Goal: Information Seeking & Learning: Check status

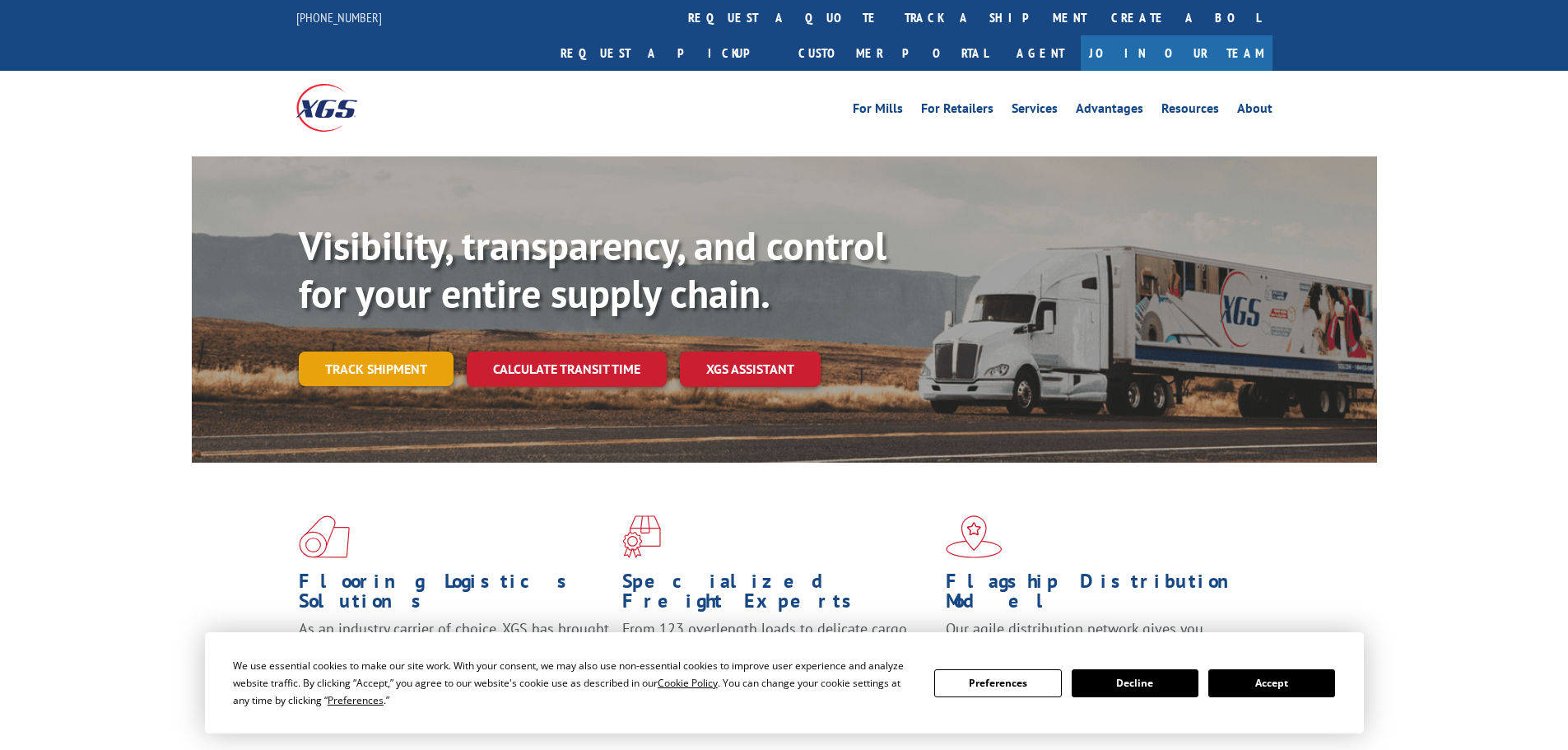
click at [396, 351] on link "Track shipment" at bounding box center [375, 369] width 155 height 35
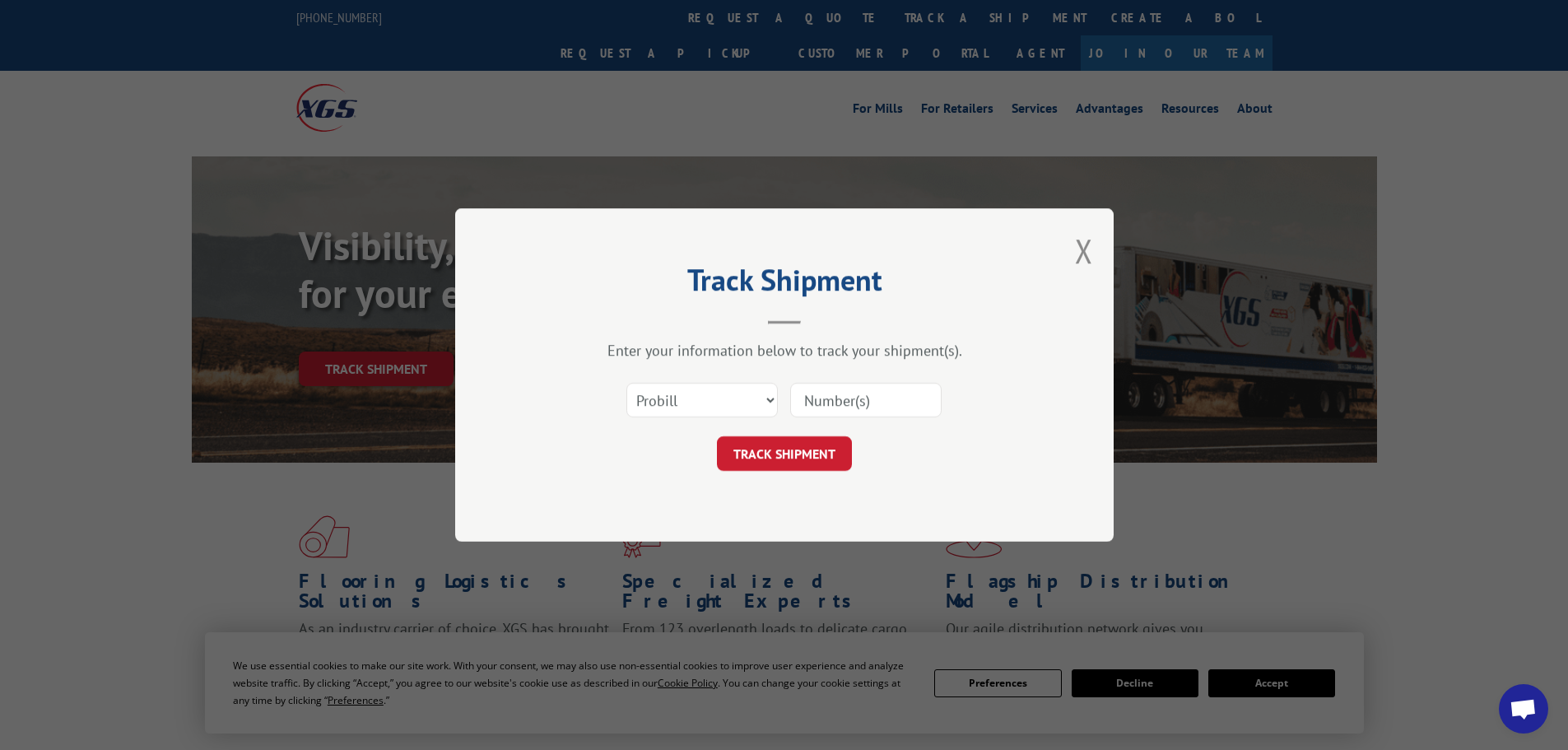
paste input "17472893"
type input "17472893"
click at [773, 463] on button "TRACK SHIPMENT" at bounding box center [784, 453] width 135 height 35
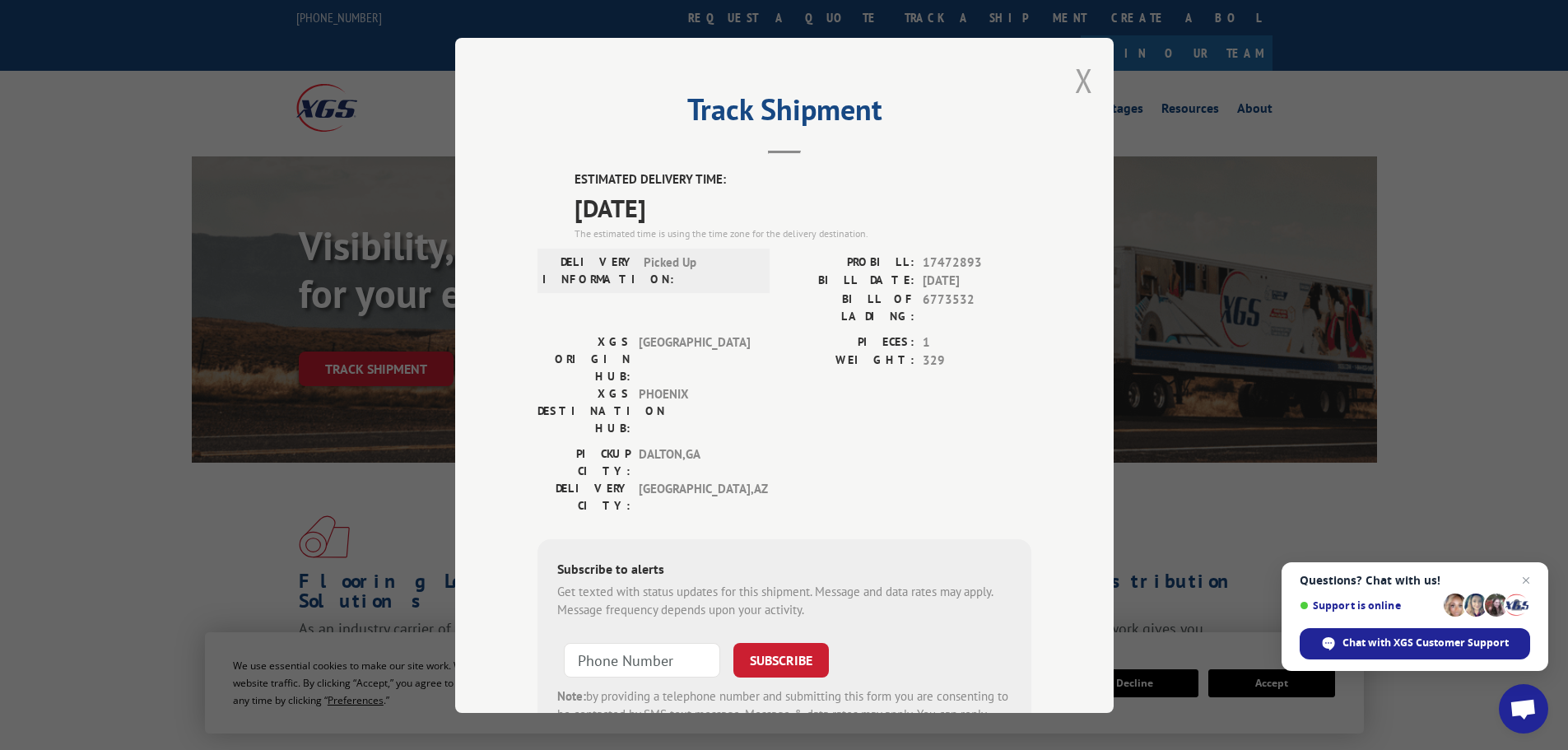
click at [1083, 75] on button "Close modal" at bounding box center [1084, 80] width 18 height 43
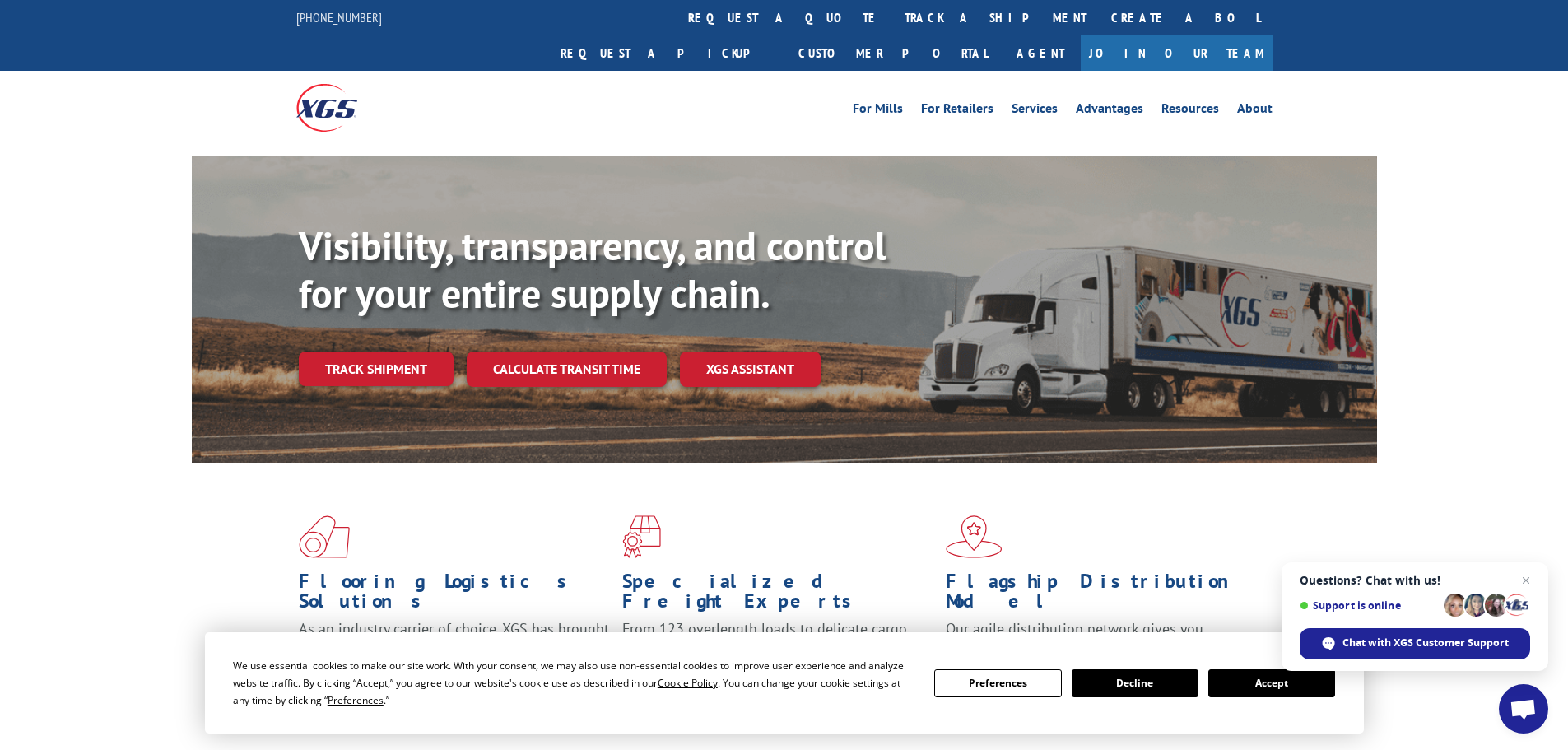
click at [393, 351] on link "Track shipment" at bounding box center [375, 369] width 155 height 35
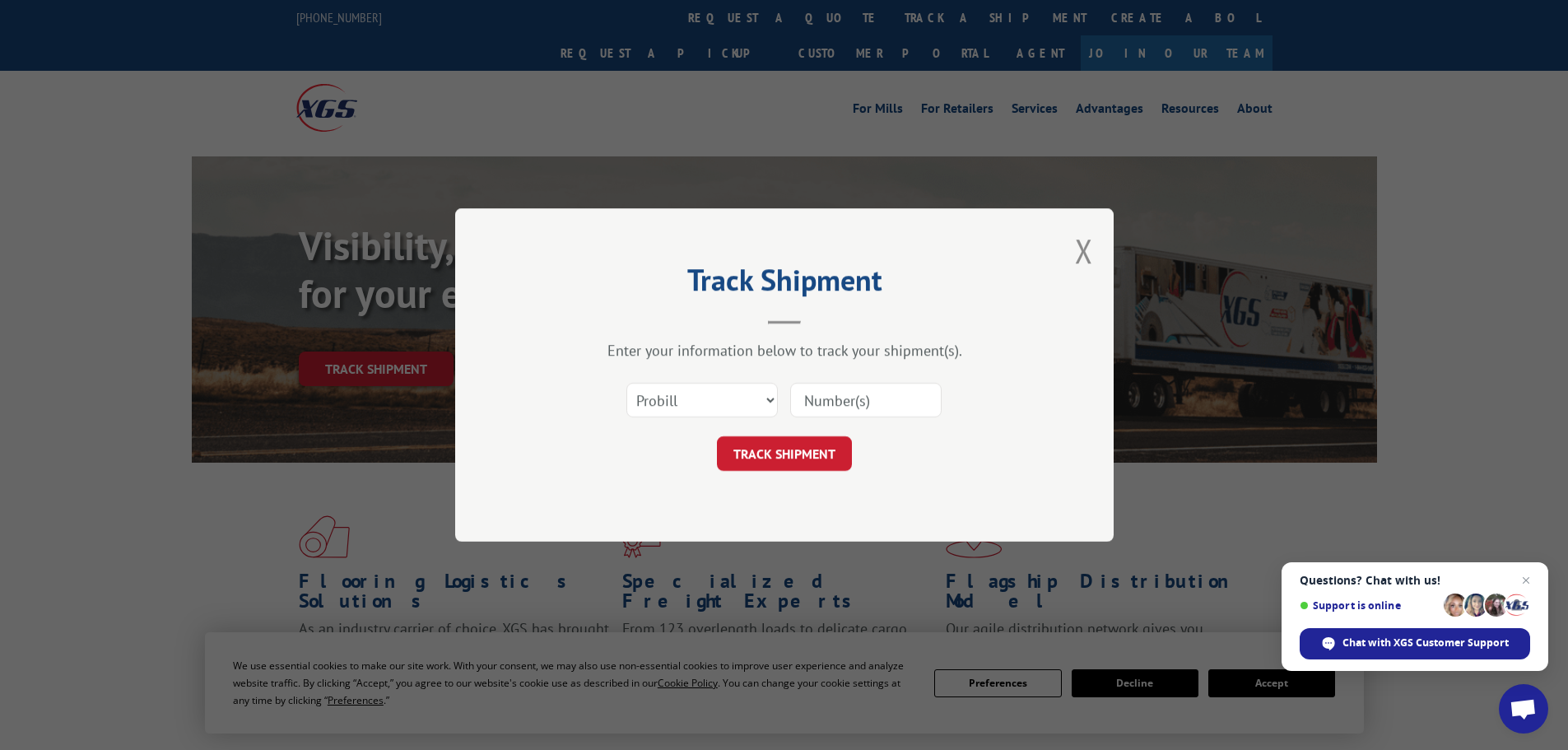
paste input "17473186"
type input "17473186"
click at [788, 456] on button "TRACK SHIPMENT" at bounding box center [784, 453] width 135 height 35
